Goal: Navigation & Orientation: Go to known website

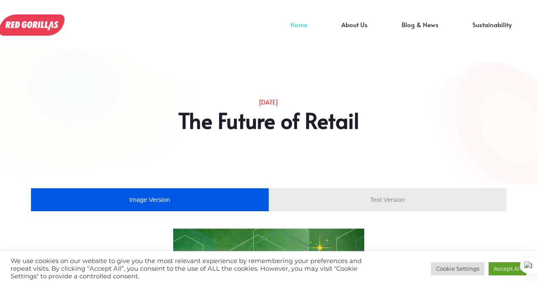
click at [300, 25] on link "Home" at bounding box center [299, 31] width 51 height 13
